Goal: Task Accomplishment & Management: Manage account settings

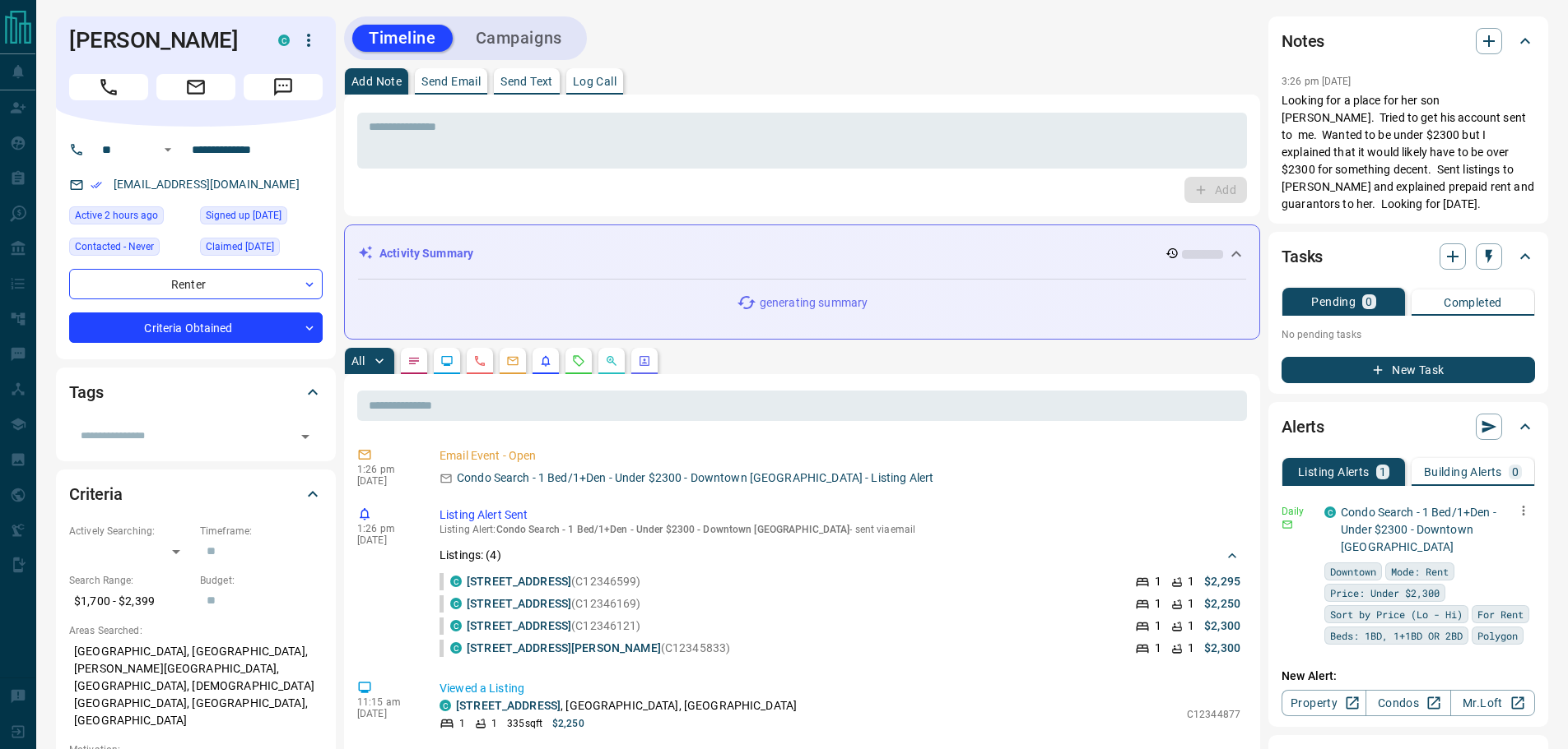
click at [1374, 520] on p "Condo Search - 1 Bed/1+Den - Under $2300 - Downtown [GEOGRAPHIC_DATA]" at bounding box center [1432, 530] width 182 height 52
click at [1389, 517] on link "Condo Search - 1 Bed/1+Den - Under $2300 - Downtown [GEOGRAPHIC_DATA]" at bounding box center [1418, 529] width 155 height 48
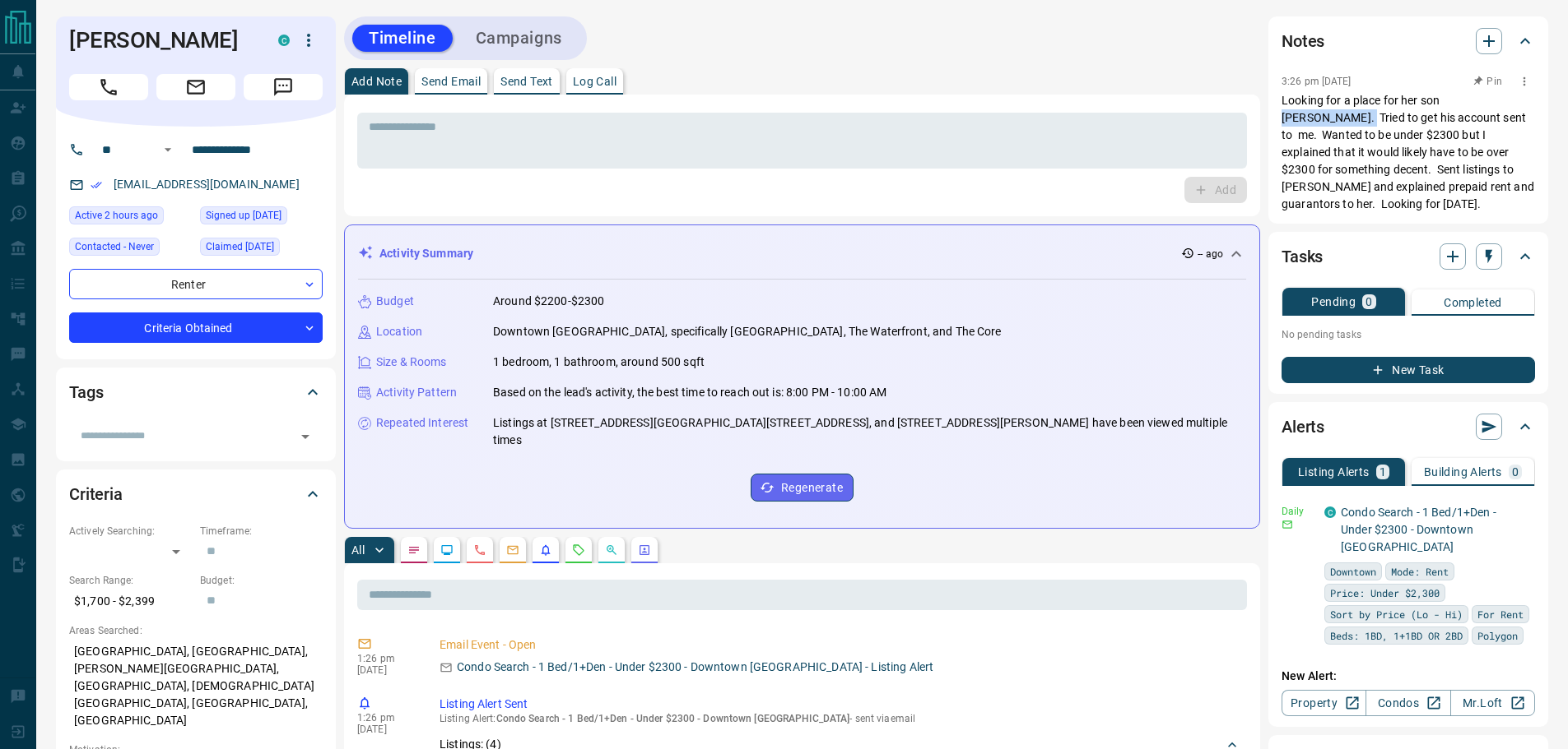
drag, startPoint x: 1444, startPoint y: 102, endPoint x: 1517, endPoint y: 105, distance: 73.1
click at [1517, 105] on p "Looking for a place for her son [PERSON_NAME]. Tried to get his account sent to…" at bounding box center [1408, 152] width 253 height 121
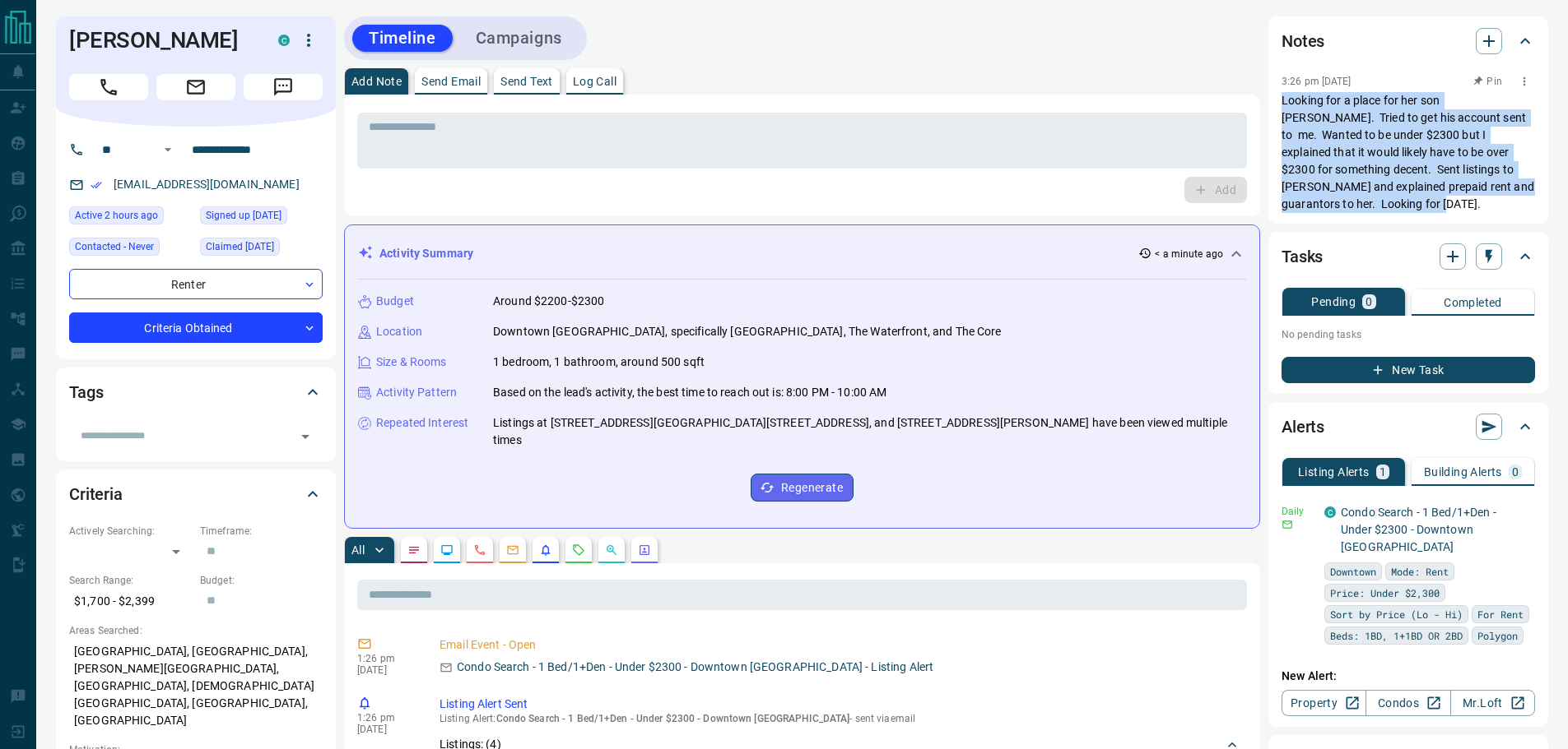
drag, startPoint x: 1283, startPoint y: 102, endPoint x: 1359, endPoint y: 193, distance: 118.6
click at [1359, 196] on p "Looking for a place for her son [PERSON_NAME]. Tried to get his account sent to…" at bounding box center [1408, 152] width 253 height 121
copy p "Looking for a place for her son [PERSON_NAME]. Tried to get his account sent to…"
click at [1517, 504] on icon "button" at bounding box center [1523, 510] width 14 height 14
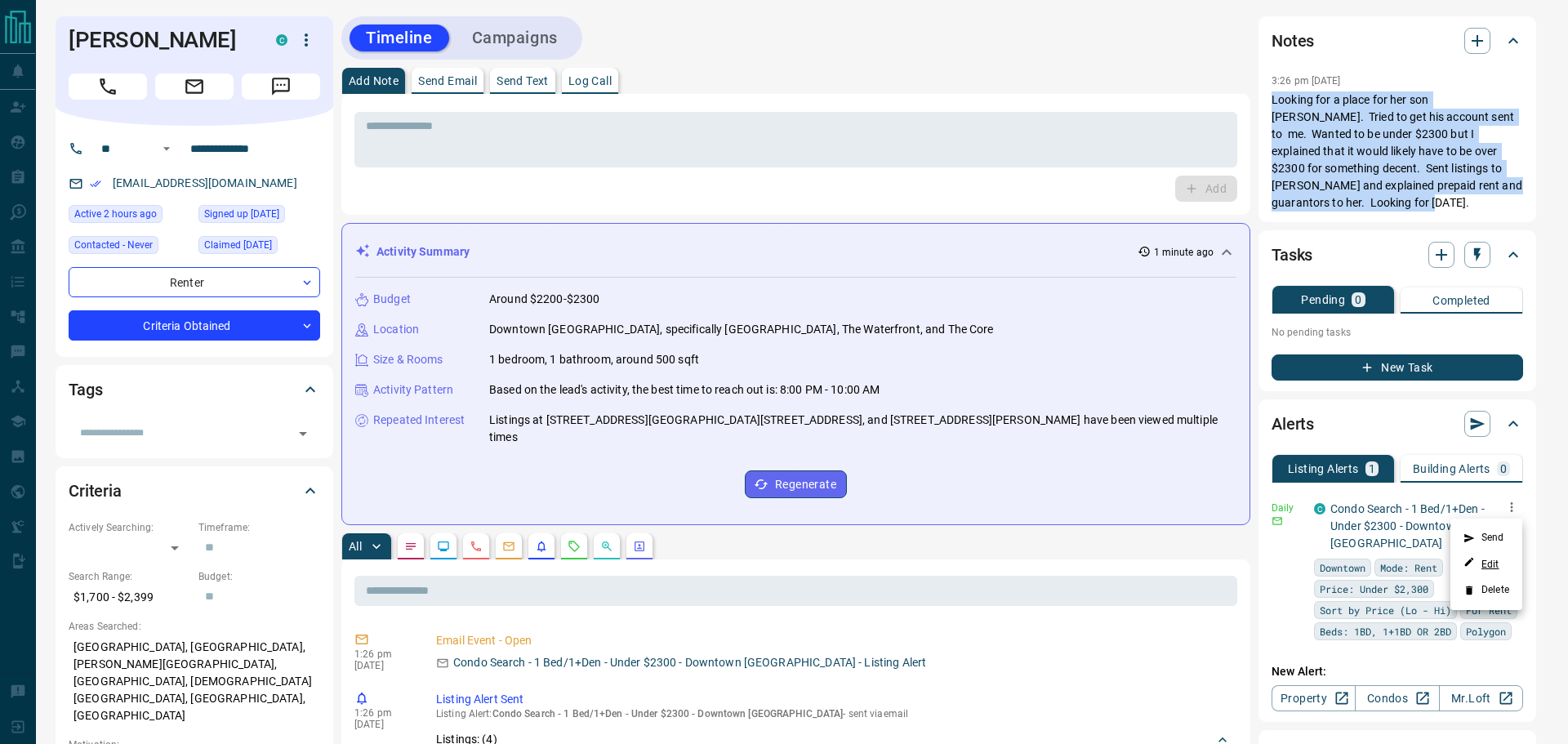
click at [1497, 564] on link "Edit" at bounding box center [1482, 564] width 36 height 15
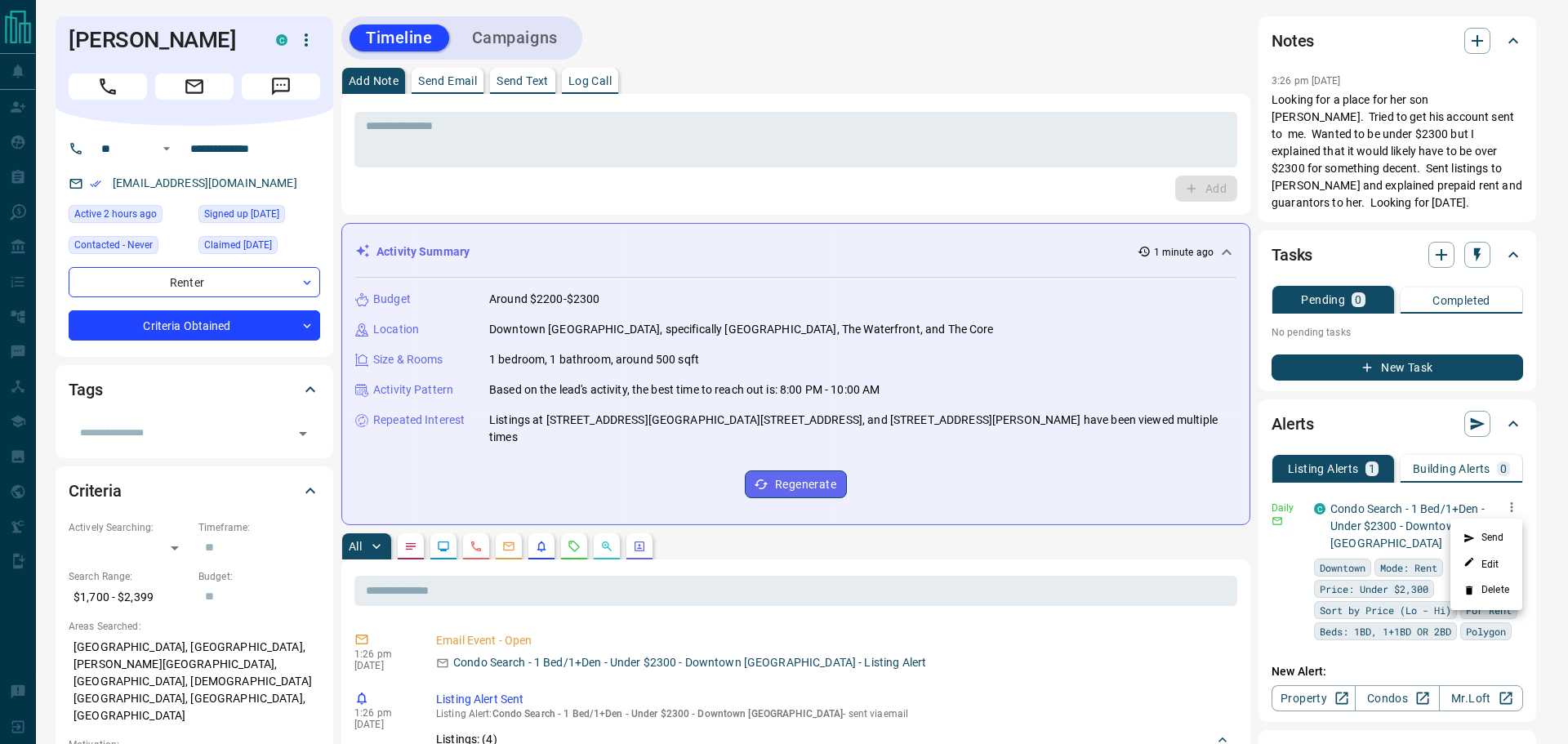
click at [1329, 510] on div at bounding box center [784, 372] width 1568 height 744
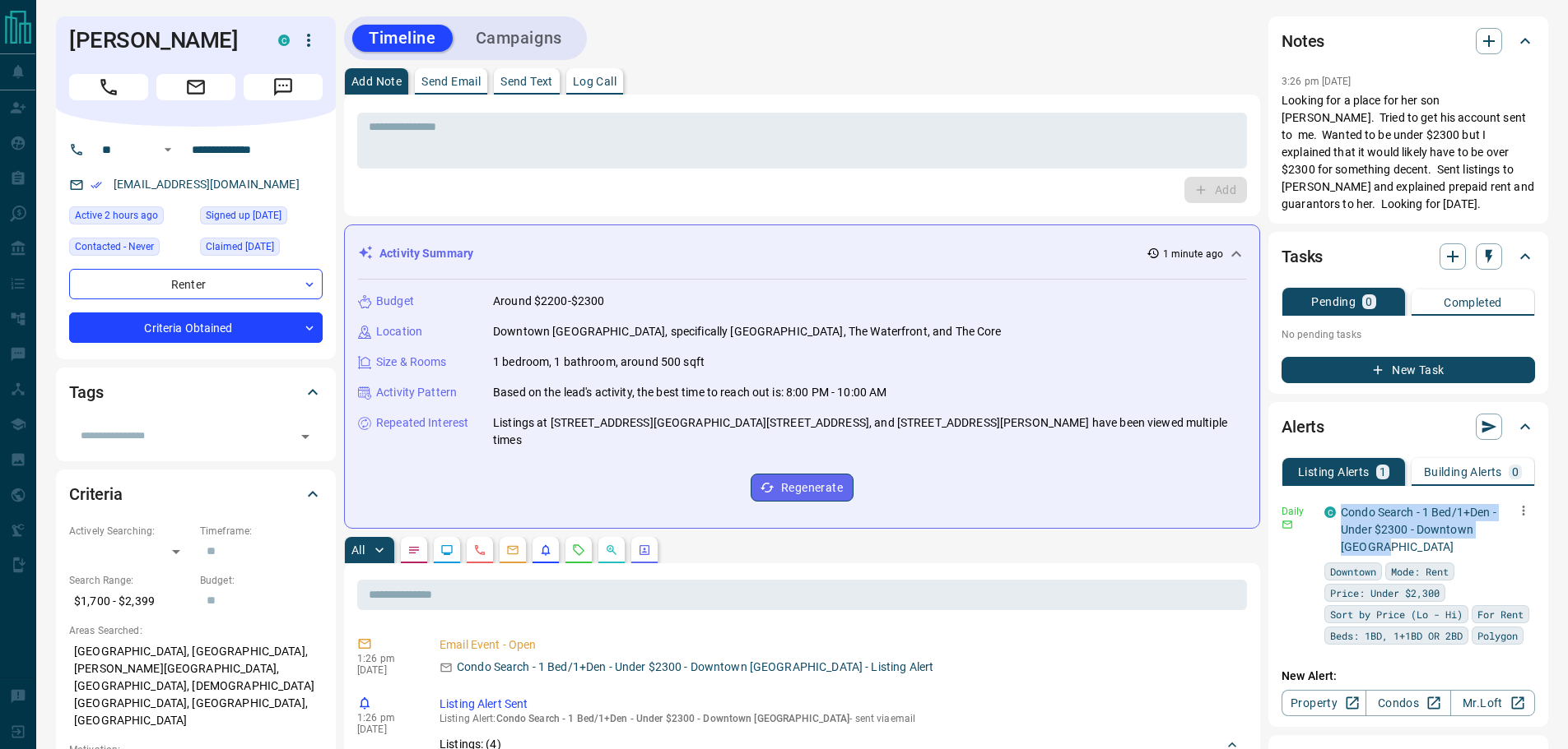
drag, startPoint x: 1350, startPoint y: 513, endPoint x: 1527, endPoint y: 534, distance: 178.2
click at [1527, 534] on div "C Condo Search - 1 Bed/1+Den - Under $2300 - Downtown [GEOGRAPHIC_DATA]" at bounding box center [1430, 530] width 211 height 52
copy link "Condo Search - 1 Bed/1+Den - Under $2300 - Downtown [GEOGRAPHIC_DATA]"
